Goal: Find specific page/section: Find specific page/section

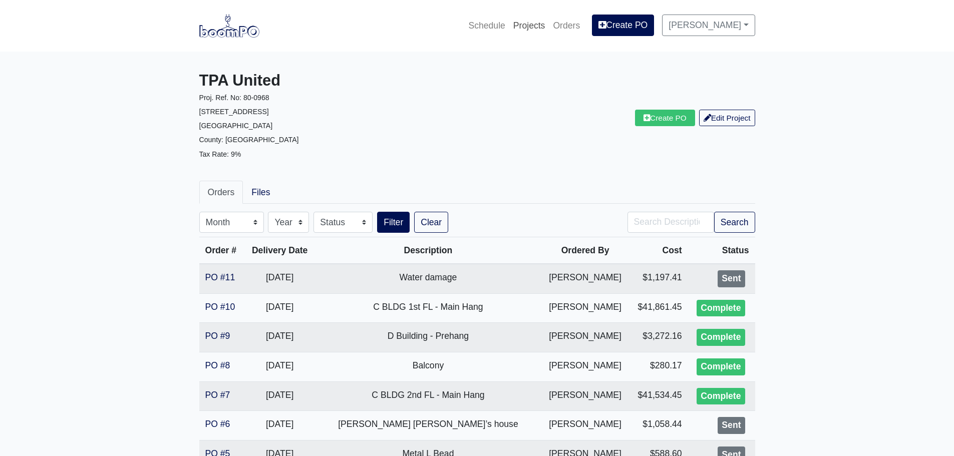
click at [528, 26] on link "Projects" at bounding box center [529, 26] width 40 height 22
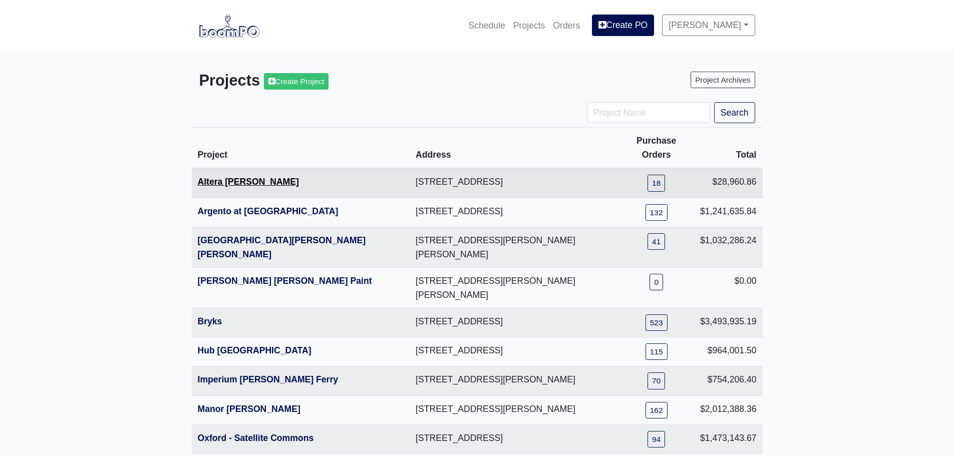
click at [249, 177] on link "Altera Ben Hill" at bounding box center [248, 182] width 101 height 10
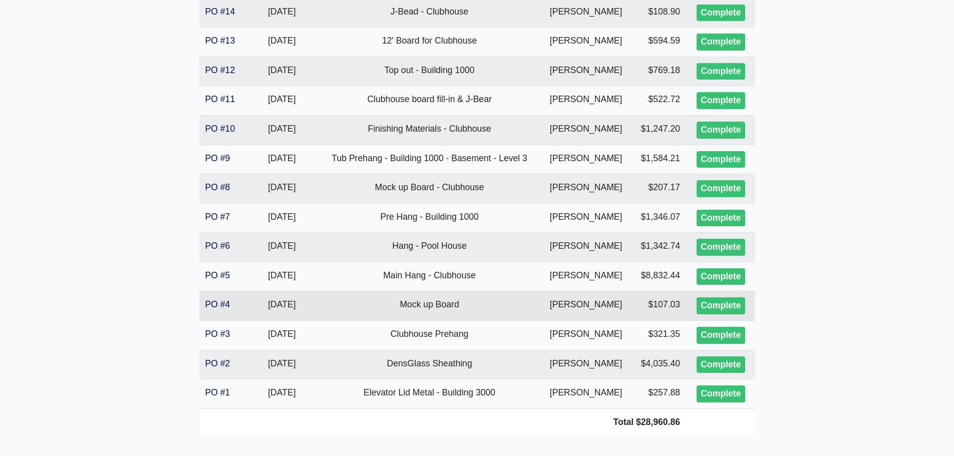
scroll to position [434, 0]
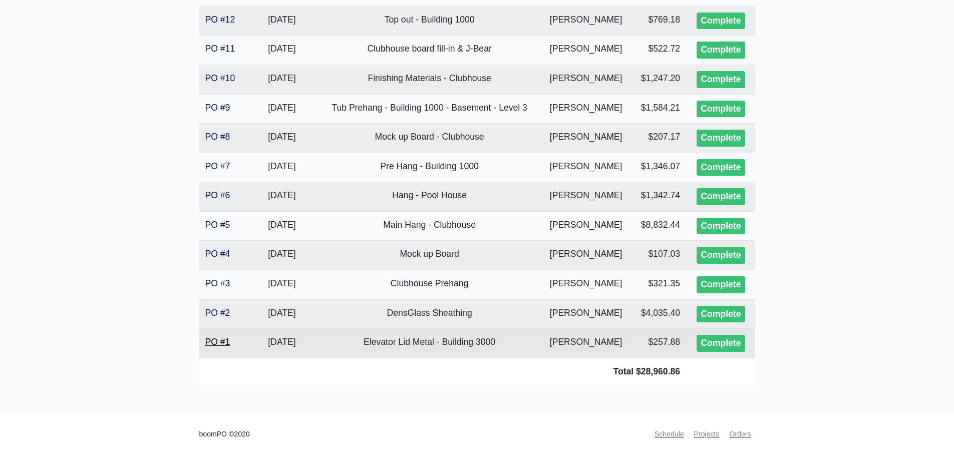
click at [218, 341] on link "PO #1" at bounding box center [217, 342] width 25 height 10
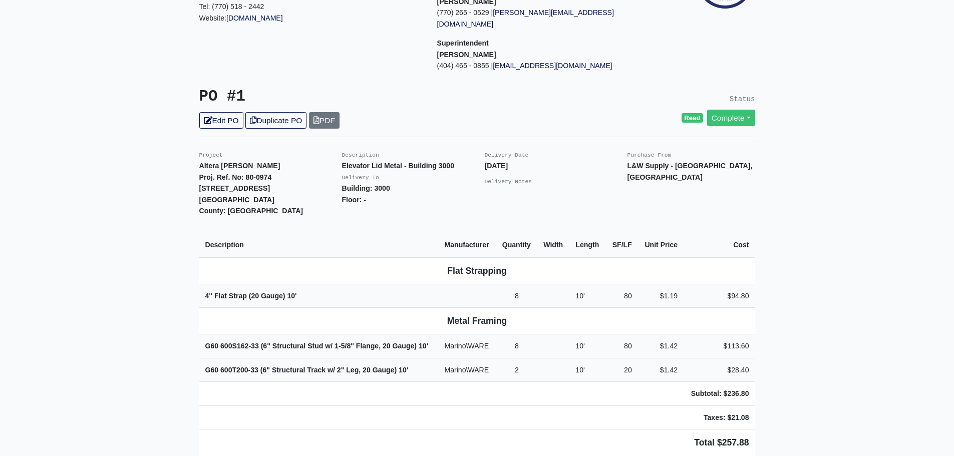
scroll to position [150, 0]
